Goal: Find specific page/section: Locate item on page

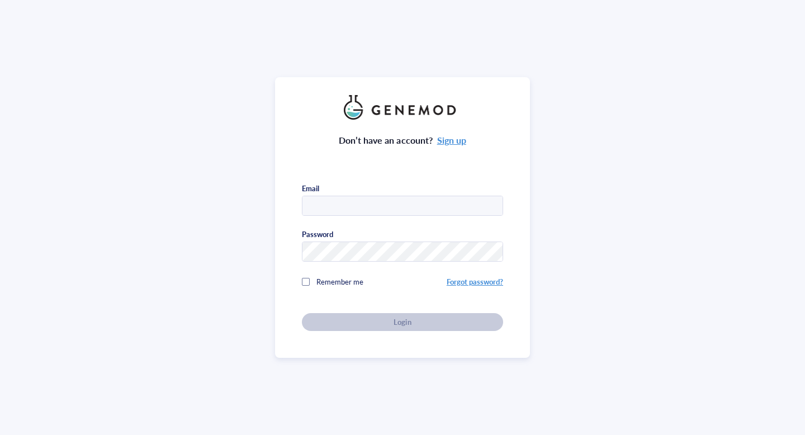
type input "[EMAIL_ADDRESS][PERSON_NAME][US_STATE][DOMAIN_NAME]"
click at [403, 314] on div "Don’t have an account? Sign up Email [EMAIL_ADDRESS][PERSON_NAME][US_STATE][DOM…" at bounding box center [402, 225] width 201 height 211
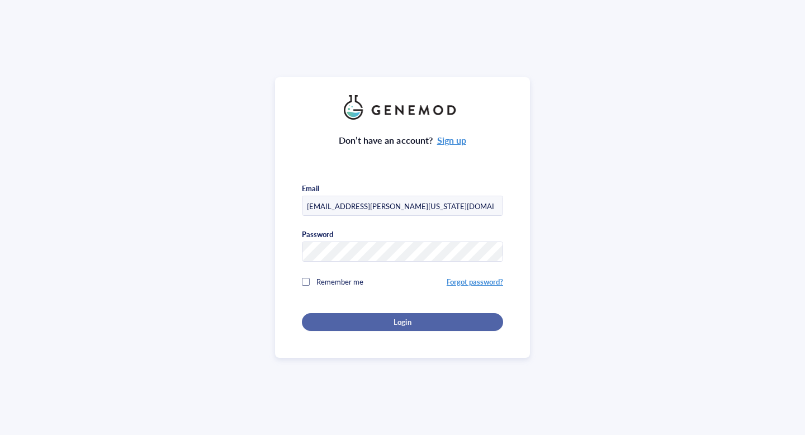
click at [431, 322] on div "Login" at bounding box center [403, 322] width 166 height 10
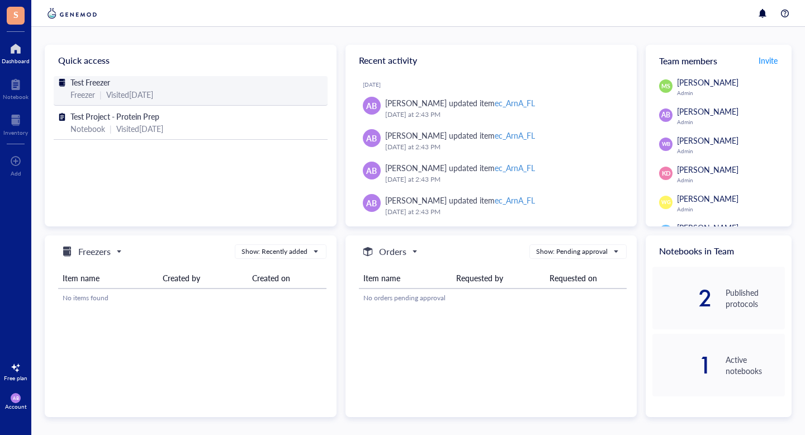
click at [105, 87] on div "Test Freezer" at bounding box center [190, 82] width 240 height 12
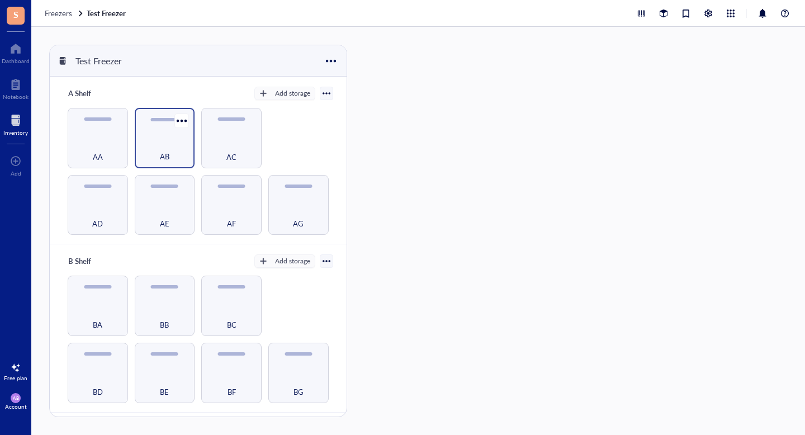
click at [186, 138] on div "AB" at bounding box center [164, 150] width 49 height 25
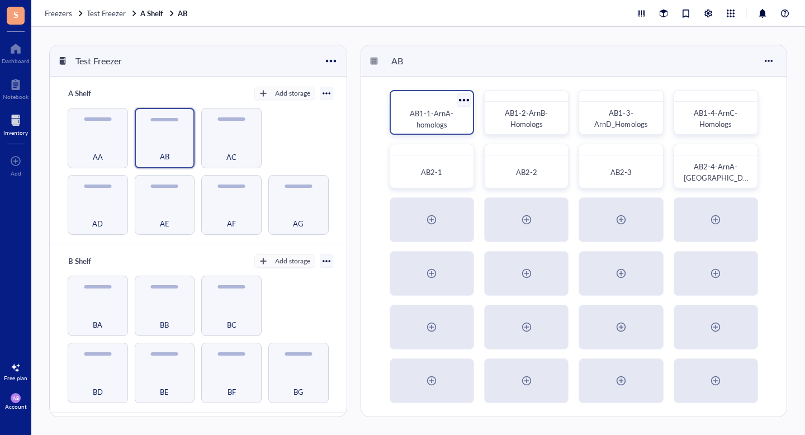
click at [423, 120] on span "AB1-1-ArnA-homologs" at bounding box center [432, 119] width 44 height 22
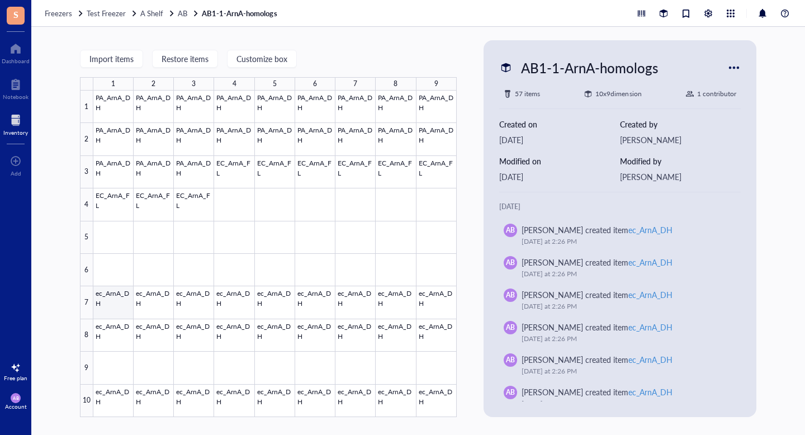
click at [122, 306] on div at bounding box center [274, 254] width 363 height 327
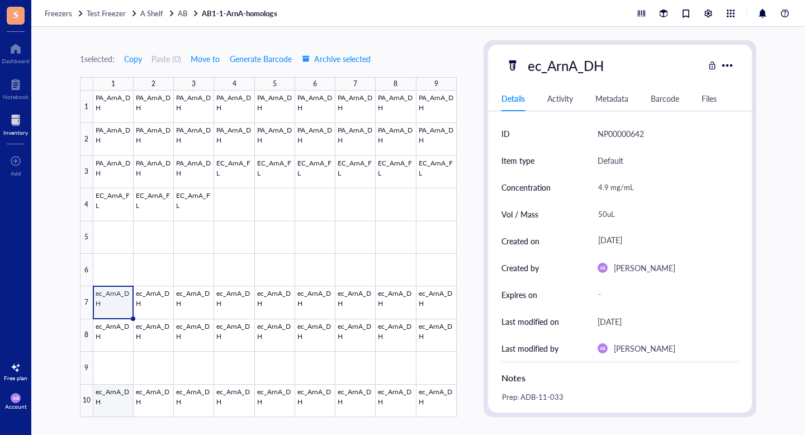
click at [112, 407] on div at bounding box center [274, 254] width 363 height 327
click at [111, 296] on div at bounding box center [274, 254] width 363 height 327
